Goal: Task Accomplishment & Management: Use online tool/utility

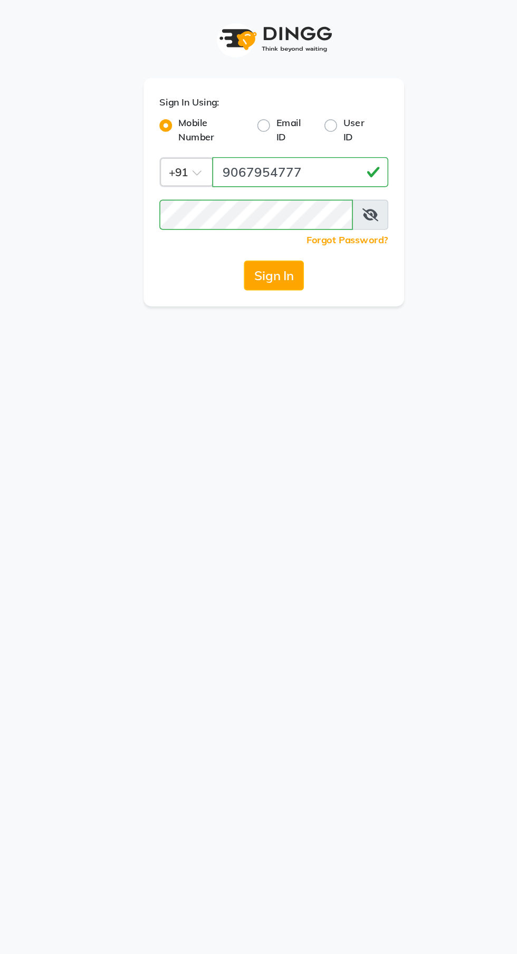
click at [240, 192] on button "Sign In" at bounding box center [259, 184] width 40 height 20
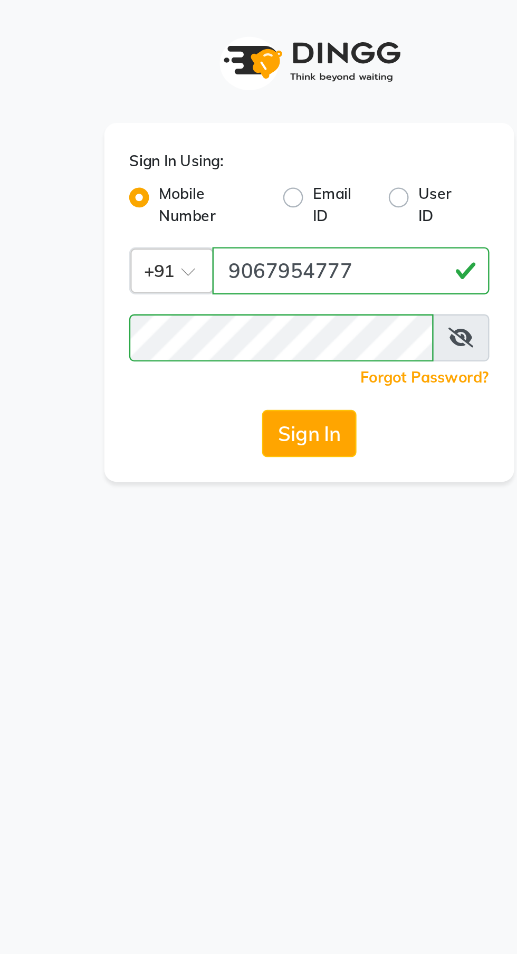
click at [244, 190] on button "Sign In" at bounding box center [259, 184] width 40 height 20
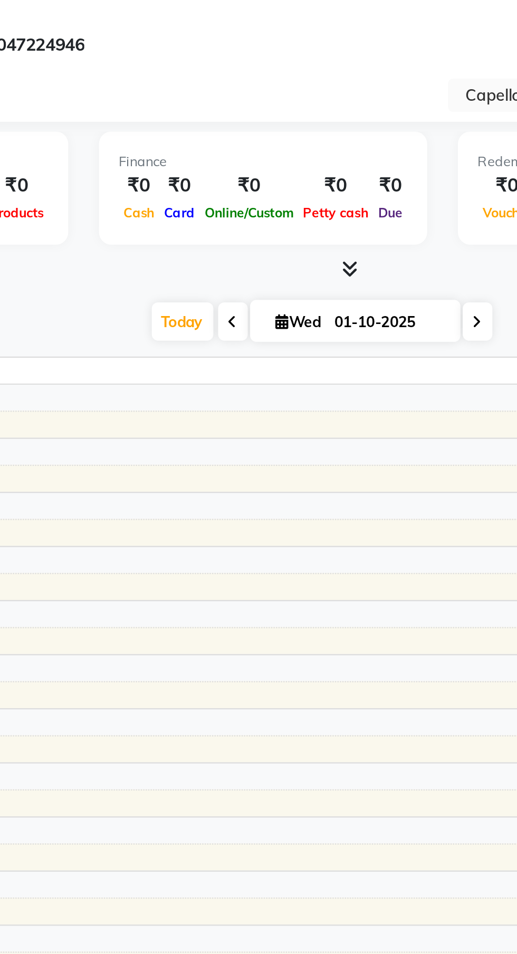
select select "en"
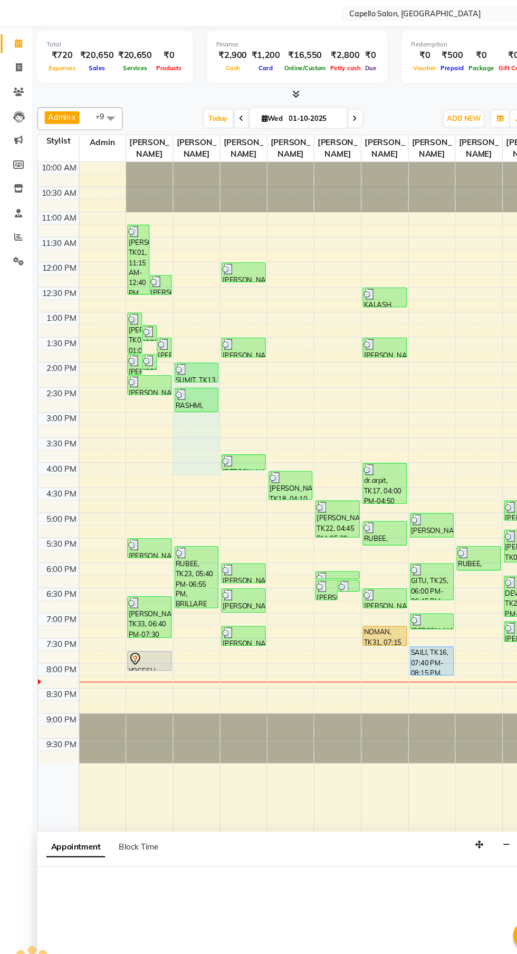
scroll to position [1, 0]
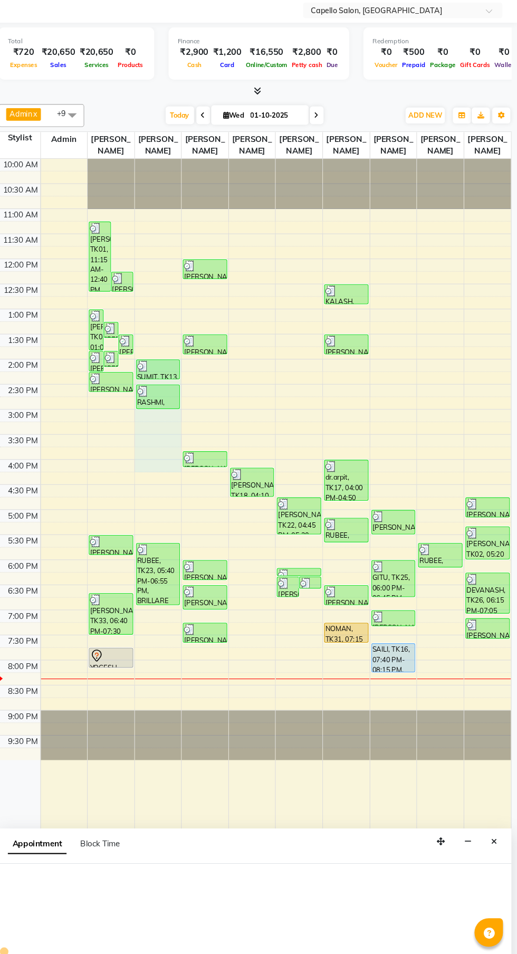
select select "66411"
select select "tentative"
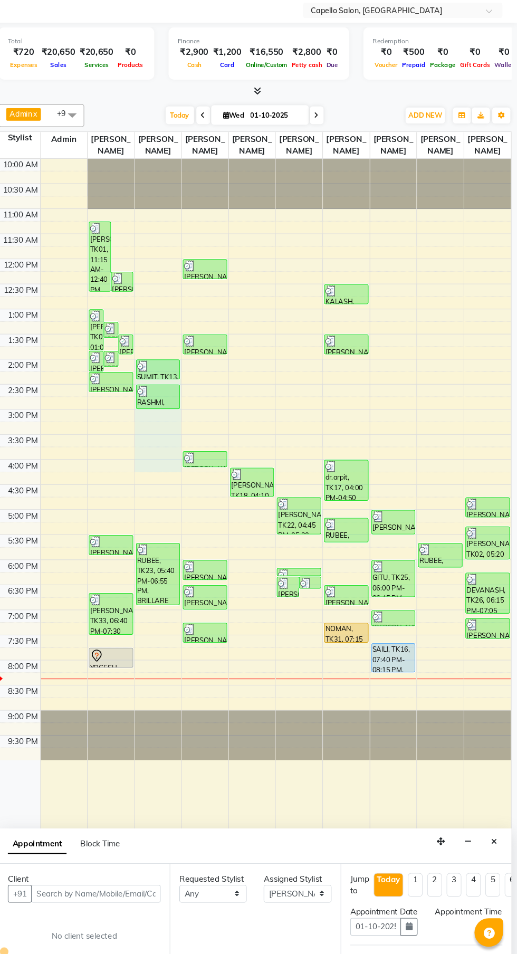
select select "840"
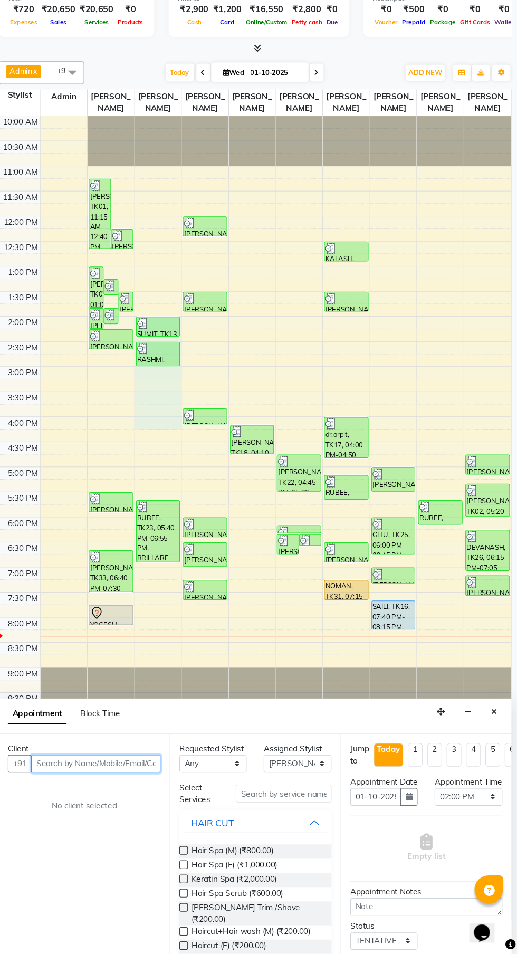
scroll to position [0, 0]
